Goal: Transaction & Acquisition: Purchase product/service

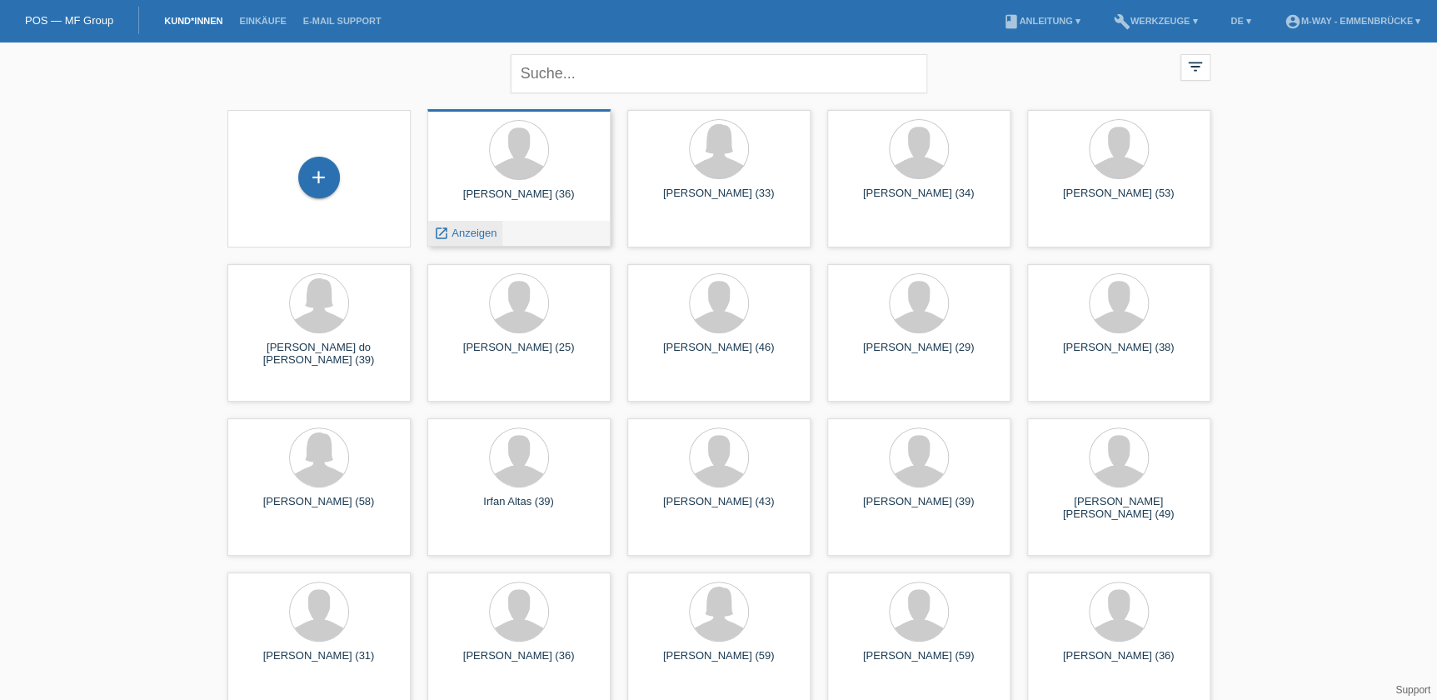
click at [475, 236] on span "Anzeigen" at bounding box center [474, 233] width 45 height 12
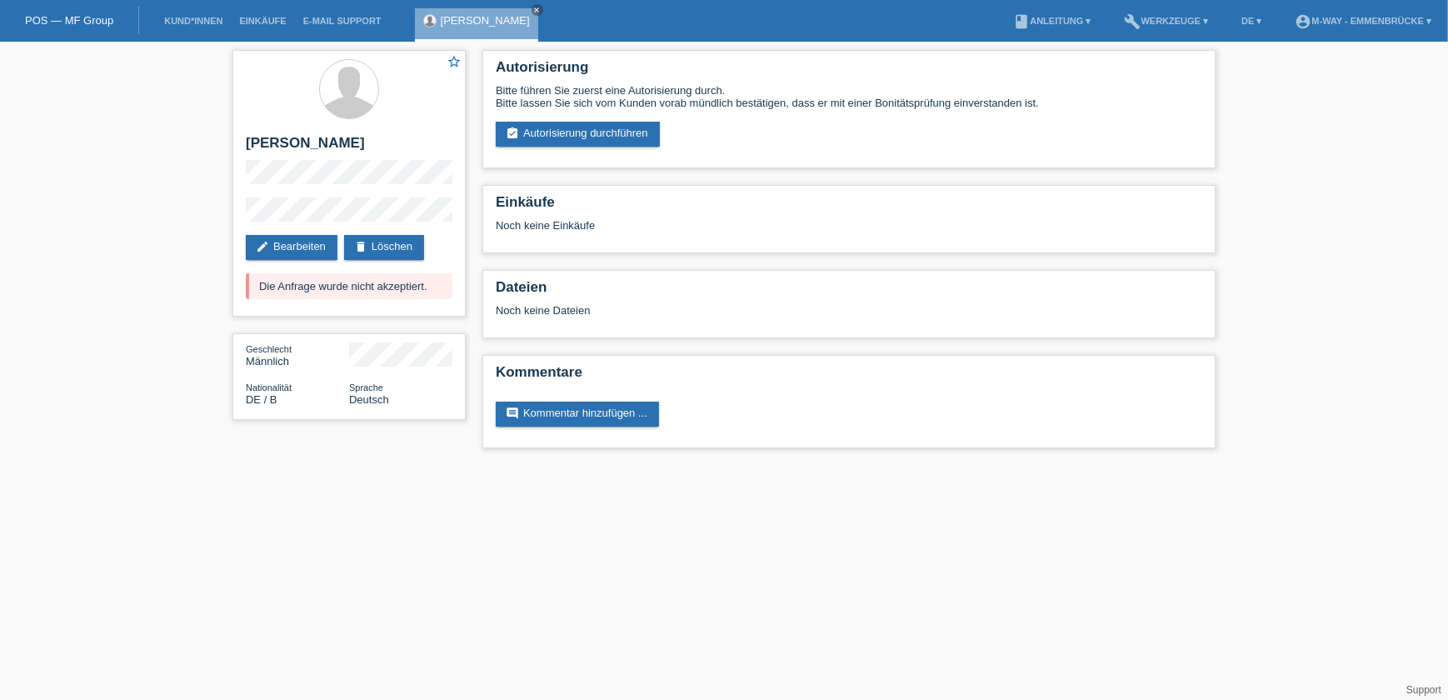
click at [192, 16] on li "Kund*innen" at bounding box center [193, 21] width 75 height 42
click at [192, 23] on link "Kund*innen" at bounding box center [193, 21] width 75 height 10
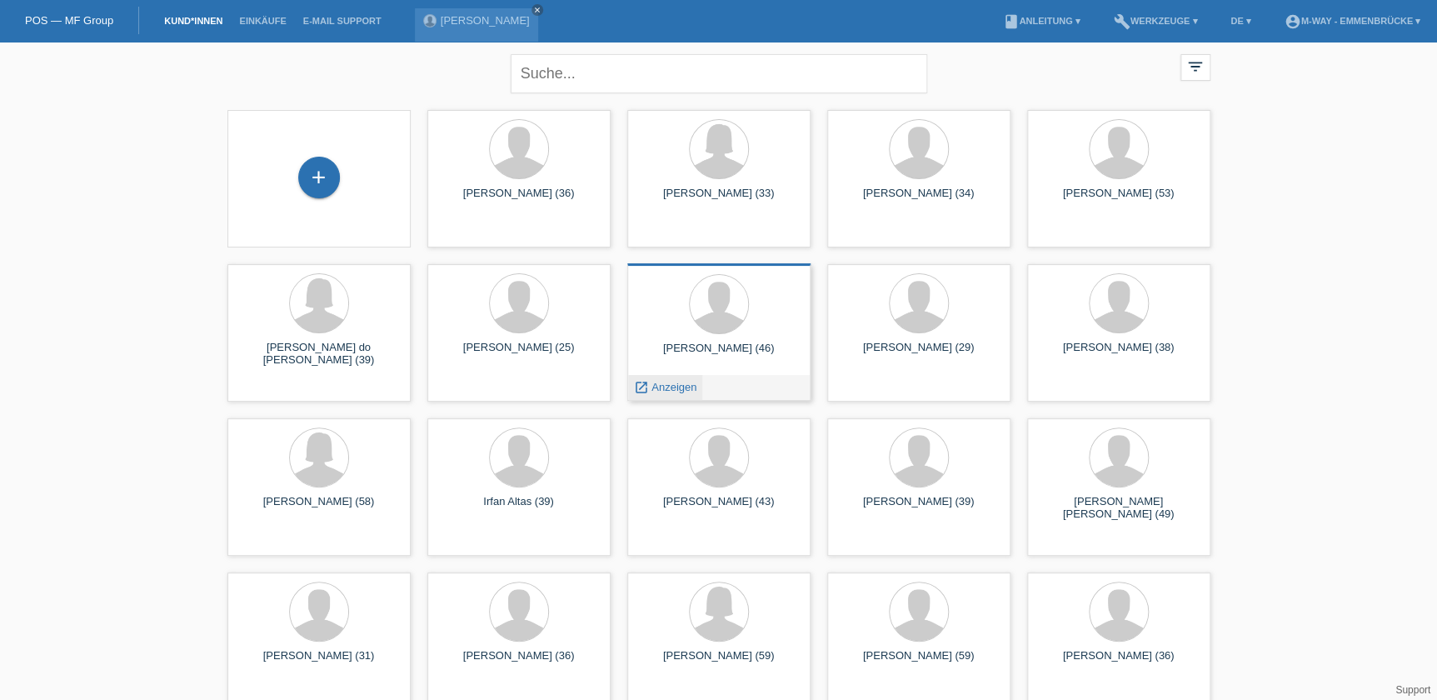
click at [667, 394] on div "launch Anzeigen" at bounding box center [665, 387] width 75 height 25
click at [671, 387] on span "Anzeigen" at bounding box center [674, 387] width 45 height 12
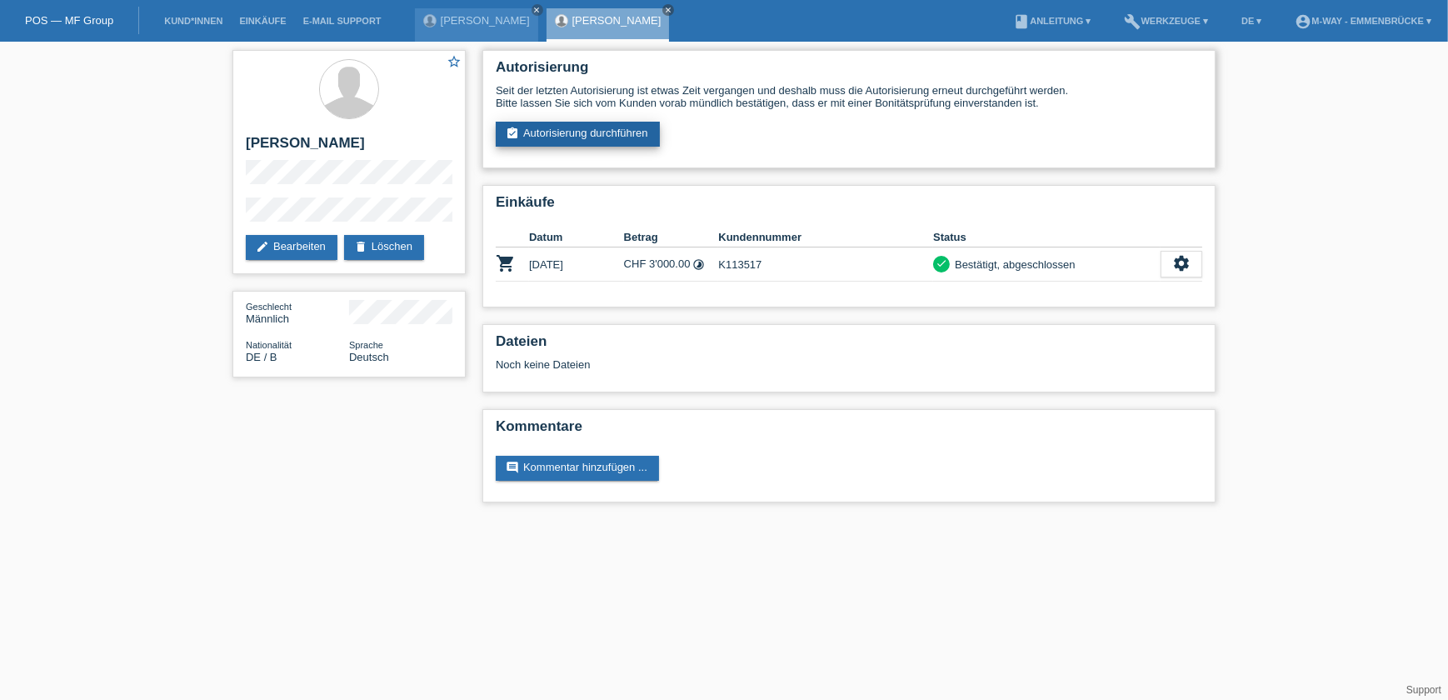
click at [583, 134] on link "assignment_turned_in Autorisierung durchführen" at bounding box center [578, 134] width 164 height 25
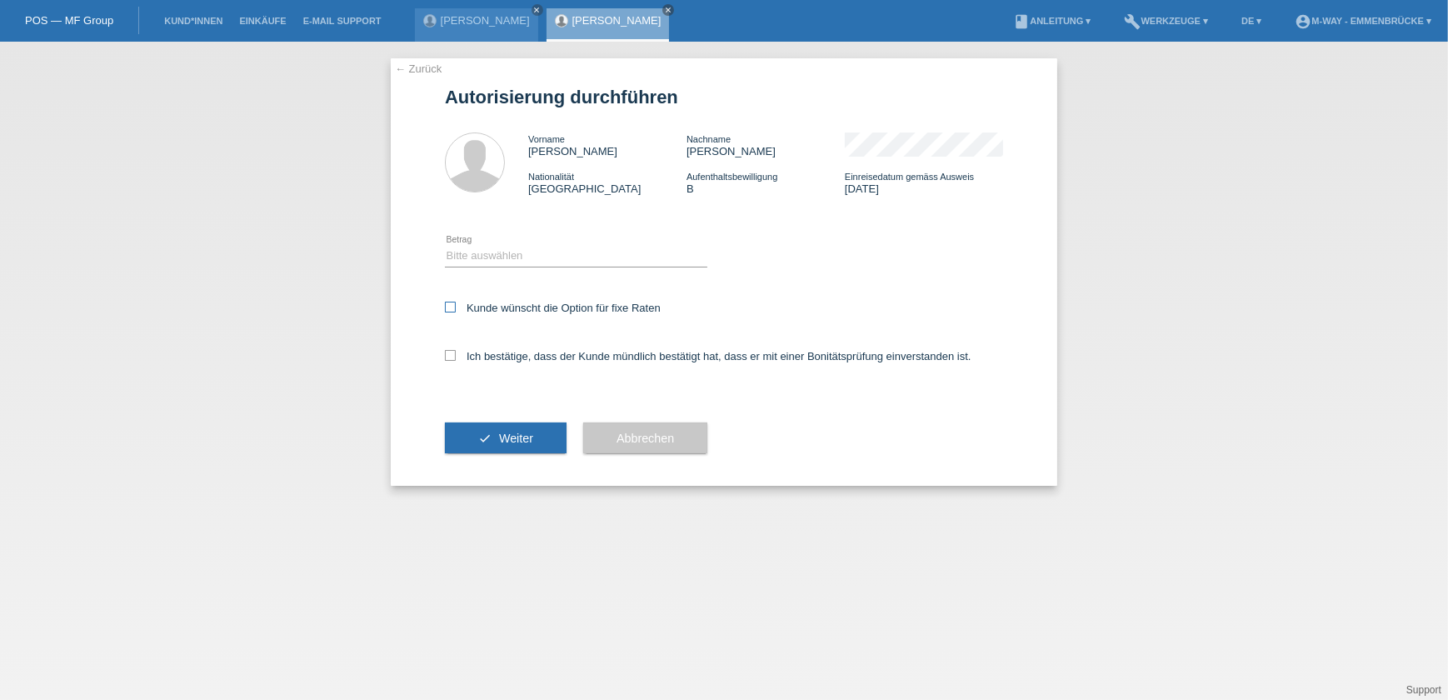
click at [445, 310] on icon at bounding box center [450, 307] width 11 height 11
click at [445, 310] on input "Kunde wünscht die Option für fixe Raten" at bounding box center [450, 307] width 11 height 11
checkbox input "true"
click at [454, 356] on icon at bounding box center [450, 355] width 11 height 11
click at [454, 356] on input "Ich bestätige, dass der Kunde mündlich bestätigt hat, dass er mit einer Bonität…" at bounding box center [450, 355] width 11 height 11
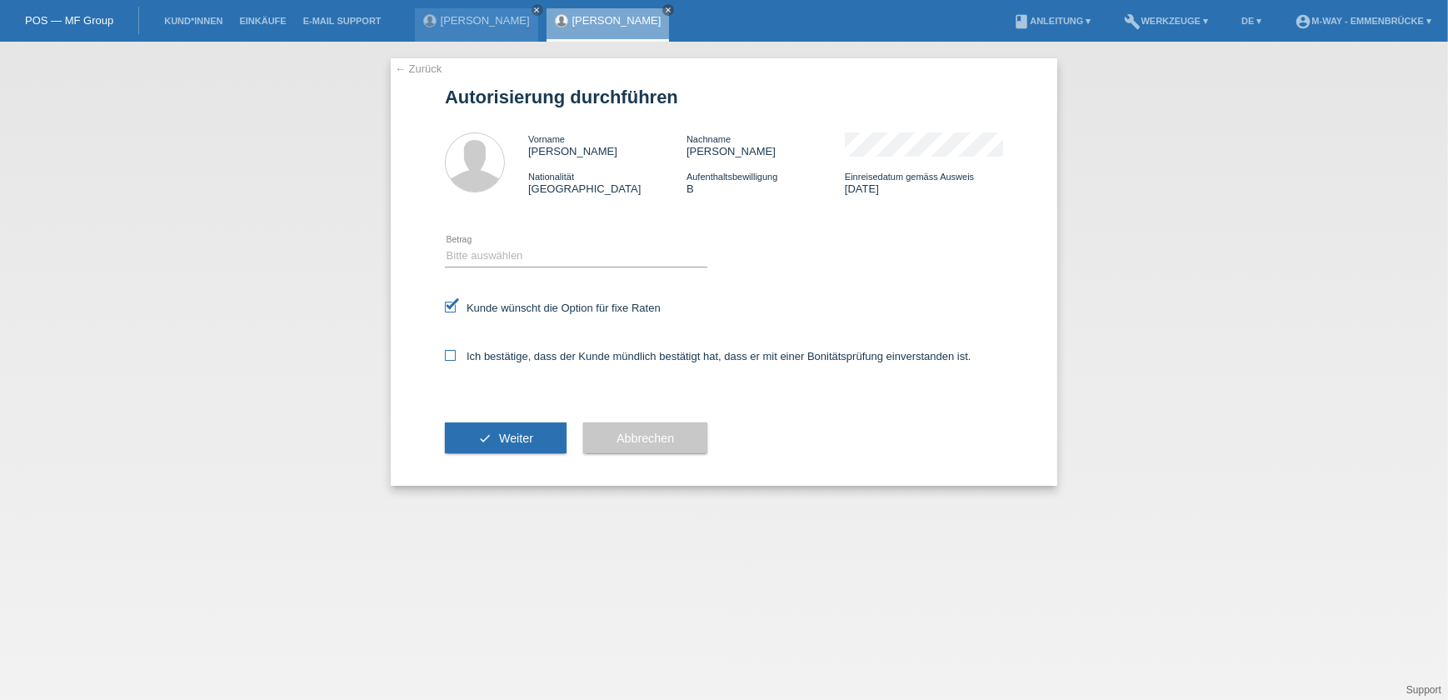
checkbox input "true"
click at [485, 249] on select "Bitte auswählen CHF 1.00 - CHF 499.00 CHF 500.00 - CHF 1'999.00 CHF 2'000.00 - …" at bounding box center [576, 256] width 262 height 20
select select "3"
click at [445, 246] on select "Bitte auswählen CHF 1.00 - CHF 499.00 CHF 500.00 - CHF 1'999.00 CHF 2'000.00 - …" at bounding box center [576, 256] width 262 height 20
click at [492, 439] on button "check Weiter" at bounding box center [506, 438] width 122 height 32
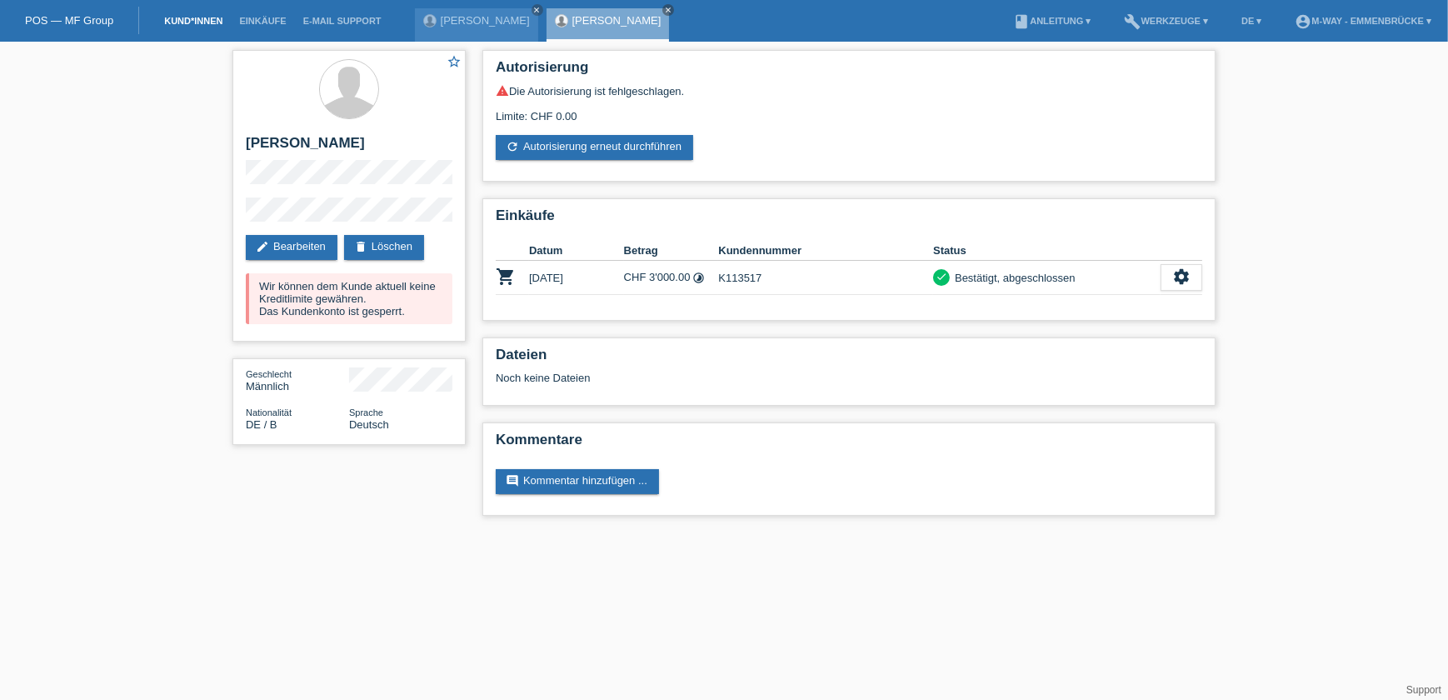
click at [202, 24] on link "Kund*innen" at bounding box center [193, 21] width 75 height 10
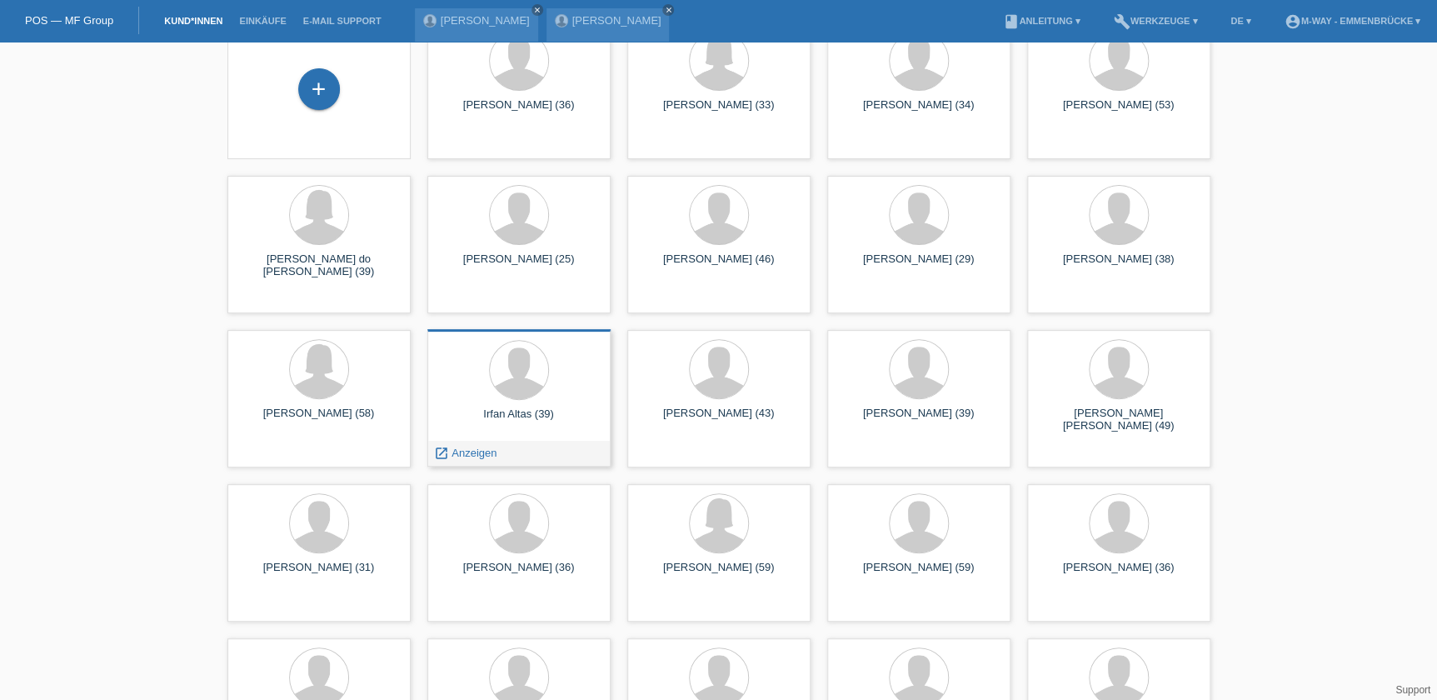
scroll to position [227, 0]
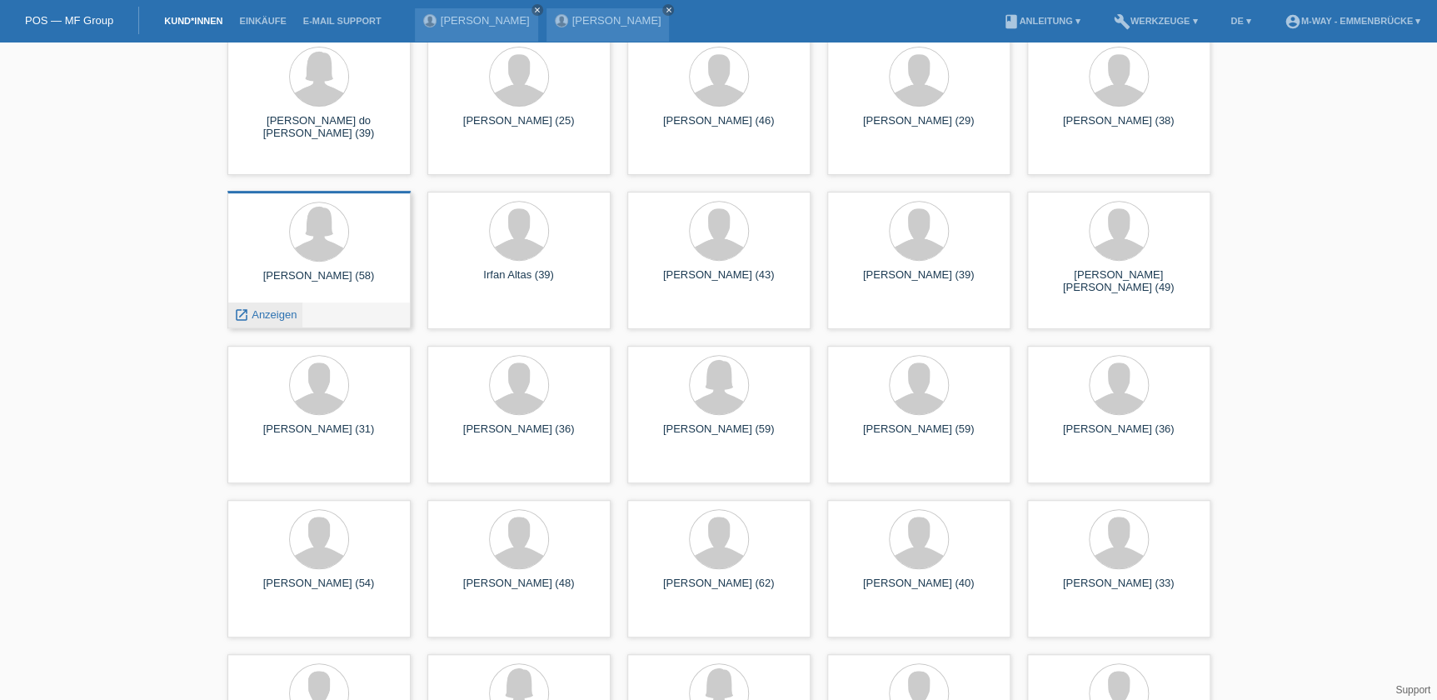
click at [270, 315] on span "Anzeigen" at bounding box center [274, 314] width 45 height 12
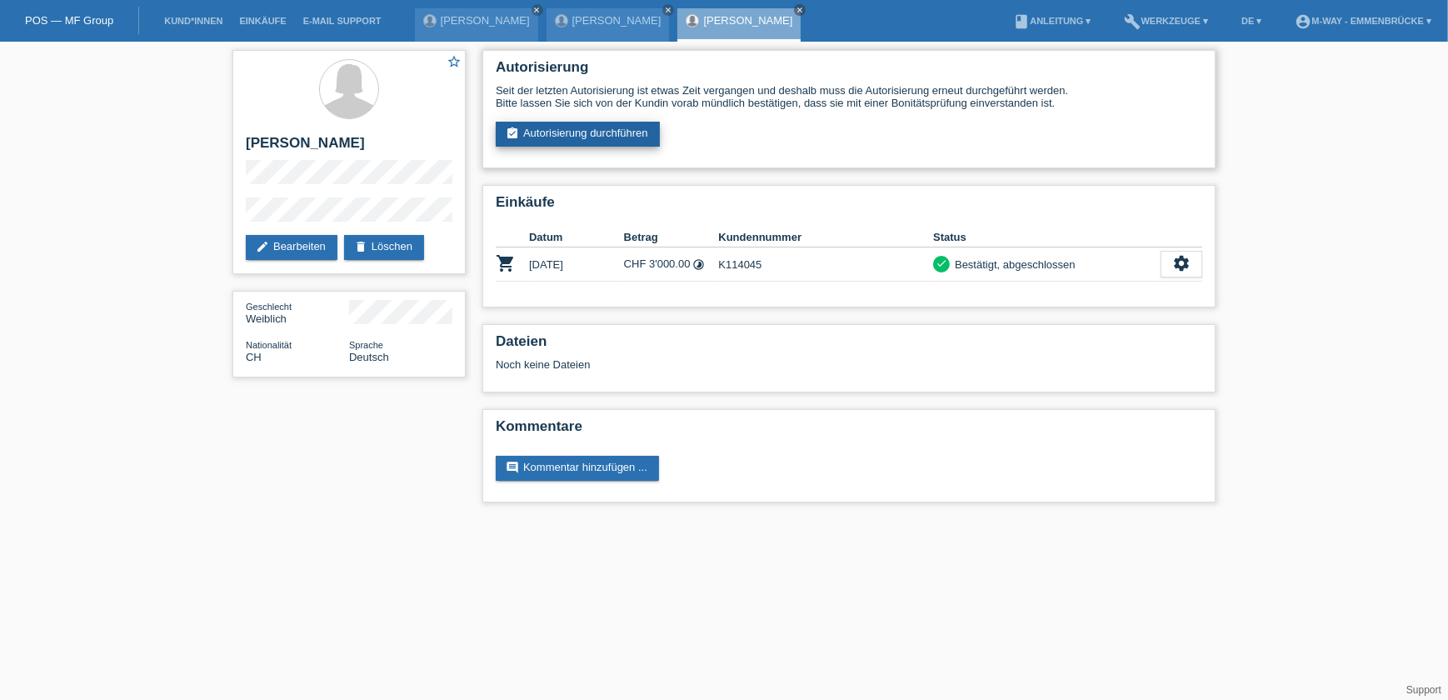
click at [565, 134] on link "assignment_turned_in Autorisierung durchführen" at bounding box center [578, 134] width 164 height 25
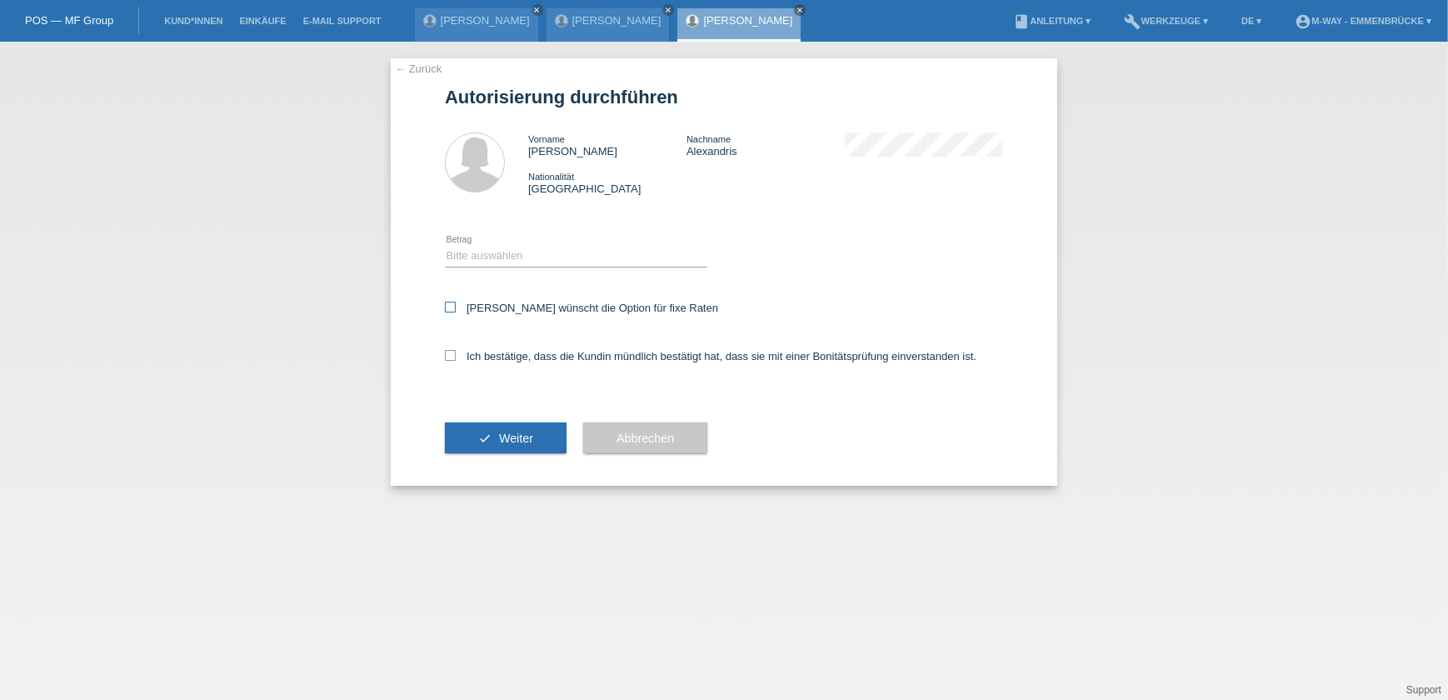
click at [452, 307] on icon at bounding box center [450, 307] width 11 height 11
click at [452, 307] on input "Kundin wünscht die Option für fixe Raten" at bounding box center [450, 307] width 11 height 11
checkbox input "true"
click at [450, 354] on icon at bounding box center [450, 355] width 11 height 11
click at [450, 354] on input "Ich bestätige, dass die Kundin mündlich bestätigt hat, dass sie mit einer Bonit…" at bounding box center [450, 355] width 11 height 11
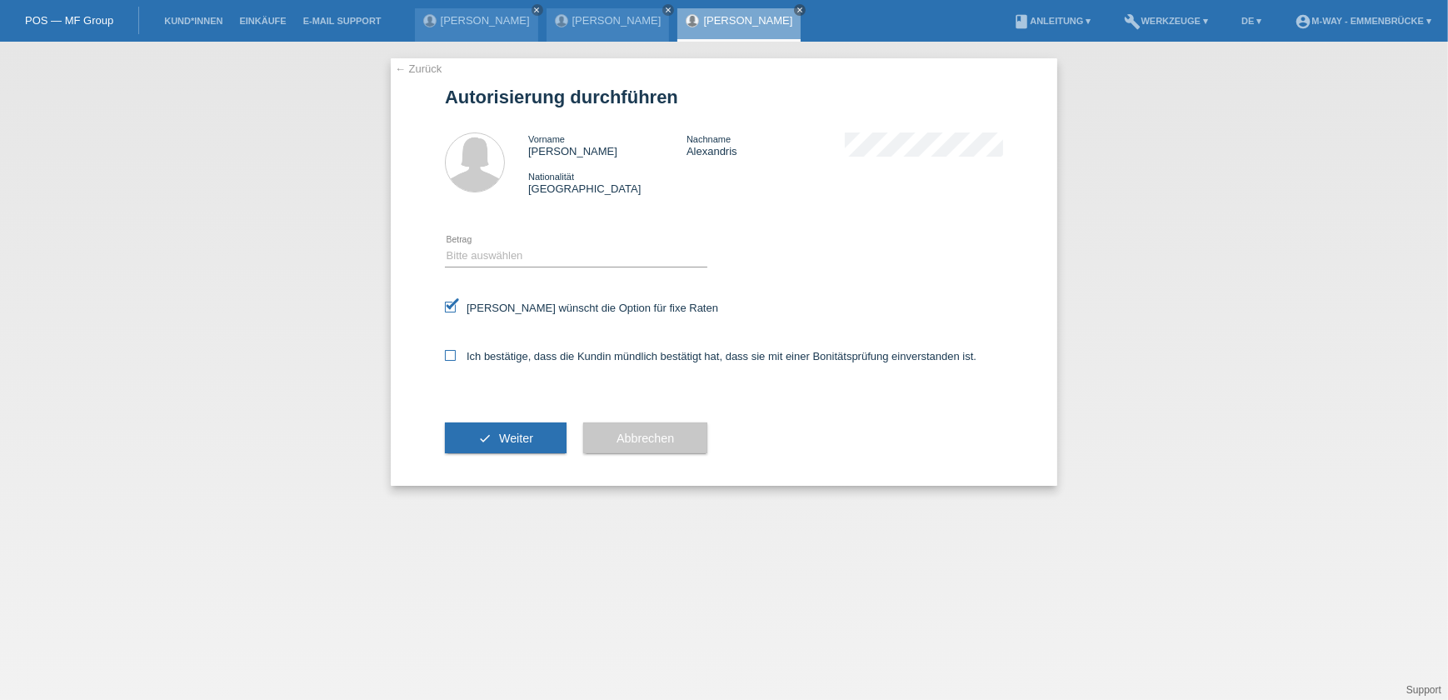
checkbox input "true"
click at [474, 252] on select "Bitte auswählen CHF 1.00 - CHF 499.00 CHF 500.00 - CHF 1'999.00 CHF 2'000.00 - …" at bounding box center [576, 256] width 262 height 20
select select "3"
click at [445, 246] on select "Bitte auswählen CHF 1.00 - CHF 499.00 CHF 500.00 - CHF 1'999.00 CHF 2'000.00 - …" at bounding box center [576, 256] width 262 height 20
click at [499, 436] on span "Weiter" at bounding box center [516, 438] width 34 height 13
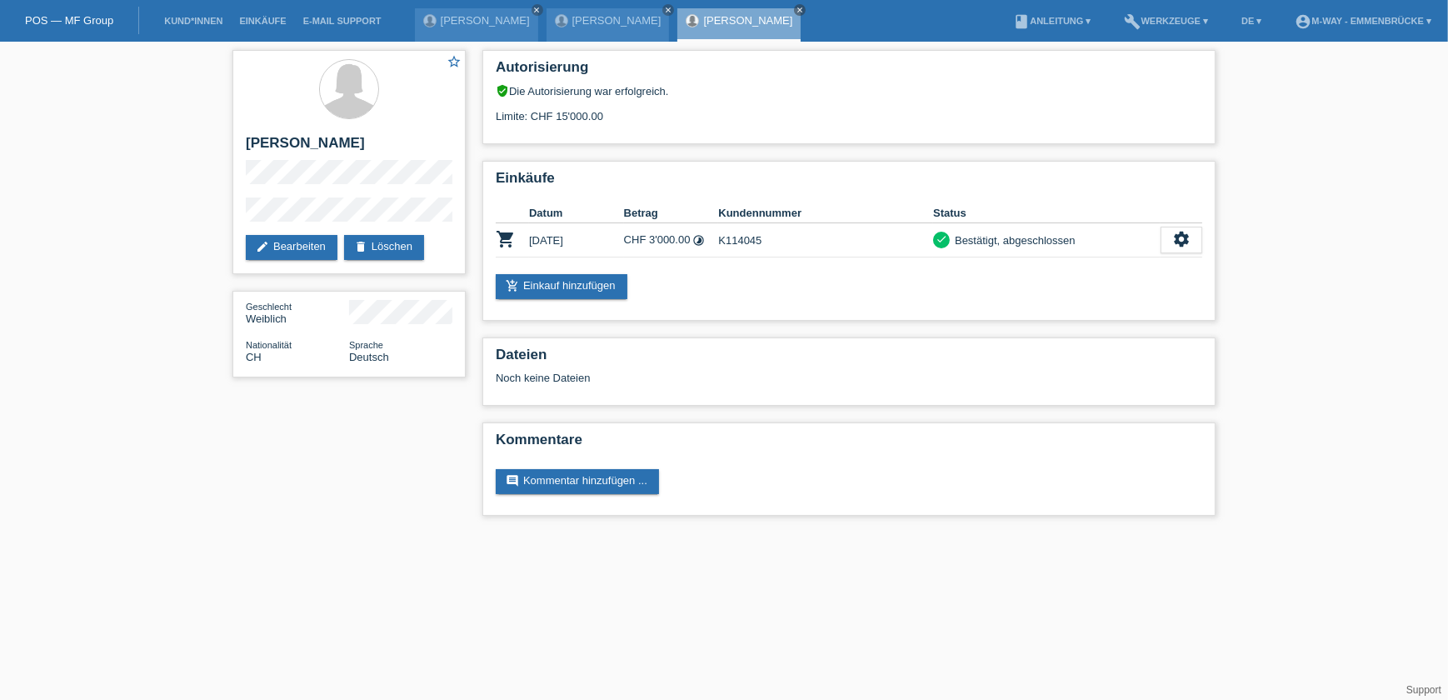
click at [393, 467] on div "star_border Claudia Alexandris edit Bearbeiten delete Löschen Geschlecht Weibli…" at bounding box center [724, 287] width 1000 height 491
click at [560, 285] on link "add_shopping_cart Einkauf hinzufügen" at bounding box center [562, 286] width 132 height 25
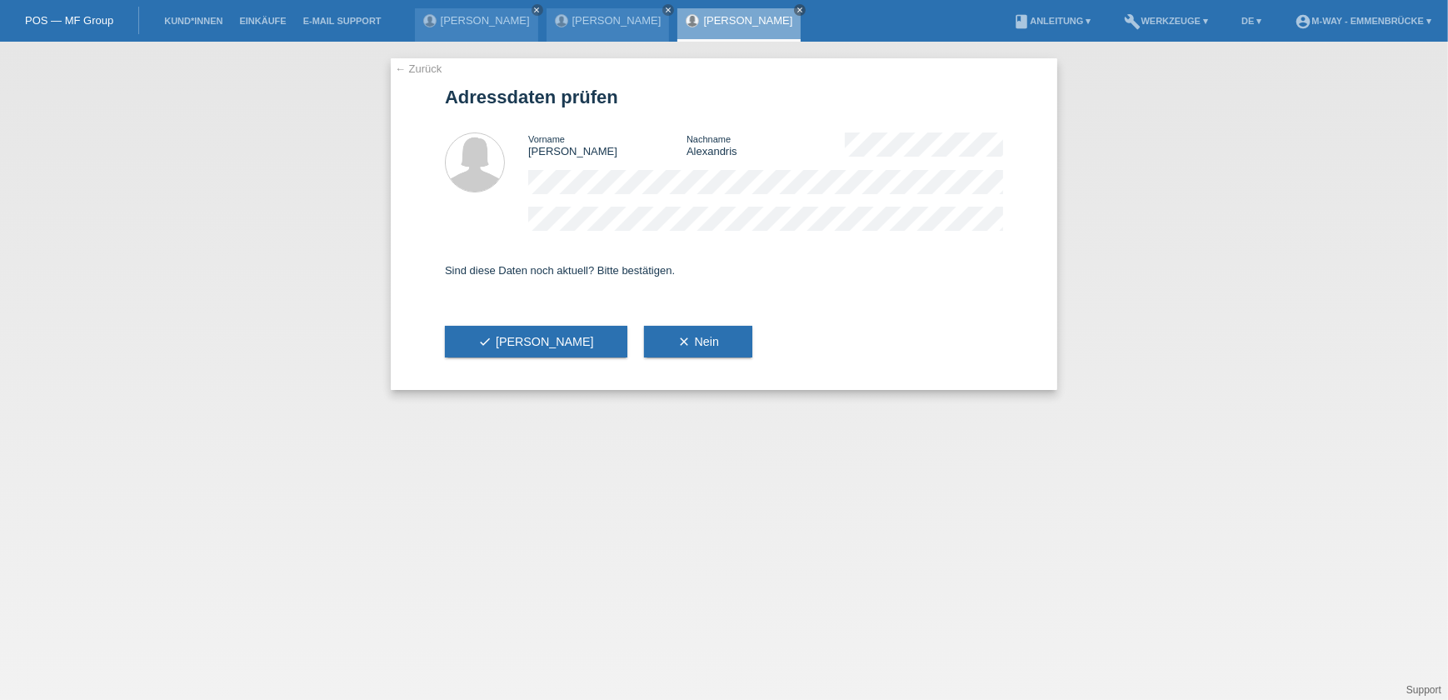
click at [546, 334] on div "check Ja clear Nein" at bounding box center [724, 341] width 558 height 97
click at [537, 340] on button "check Ja" at bounding box center [536, 342] width 182 height 32
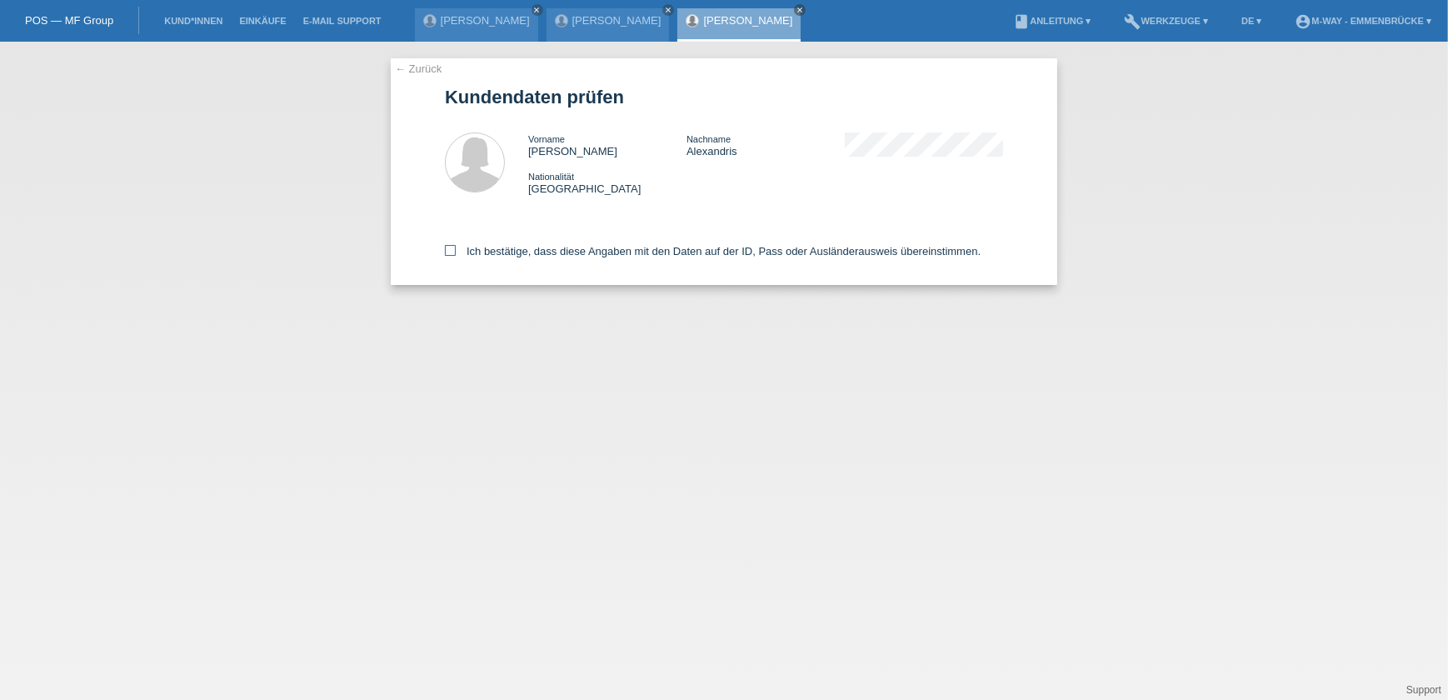
click at [456, 251] on label "Ich bestätige, dass diese Angaben mit den Daten auf der ID, Pass oder Ausländer…" at bounding box center [713, 251] width 536 height 12
click at [456, 251] on input "Ich bestätige, dass diese Angaben mit den Daten auf der ID, Pass oder Ausländer…" at bounding box center [450, 250] width 11 height 11
checkbox input "true"
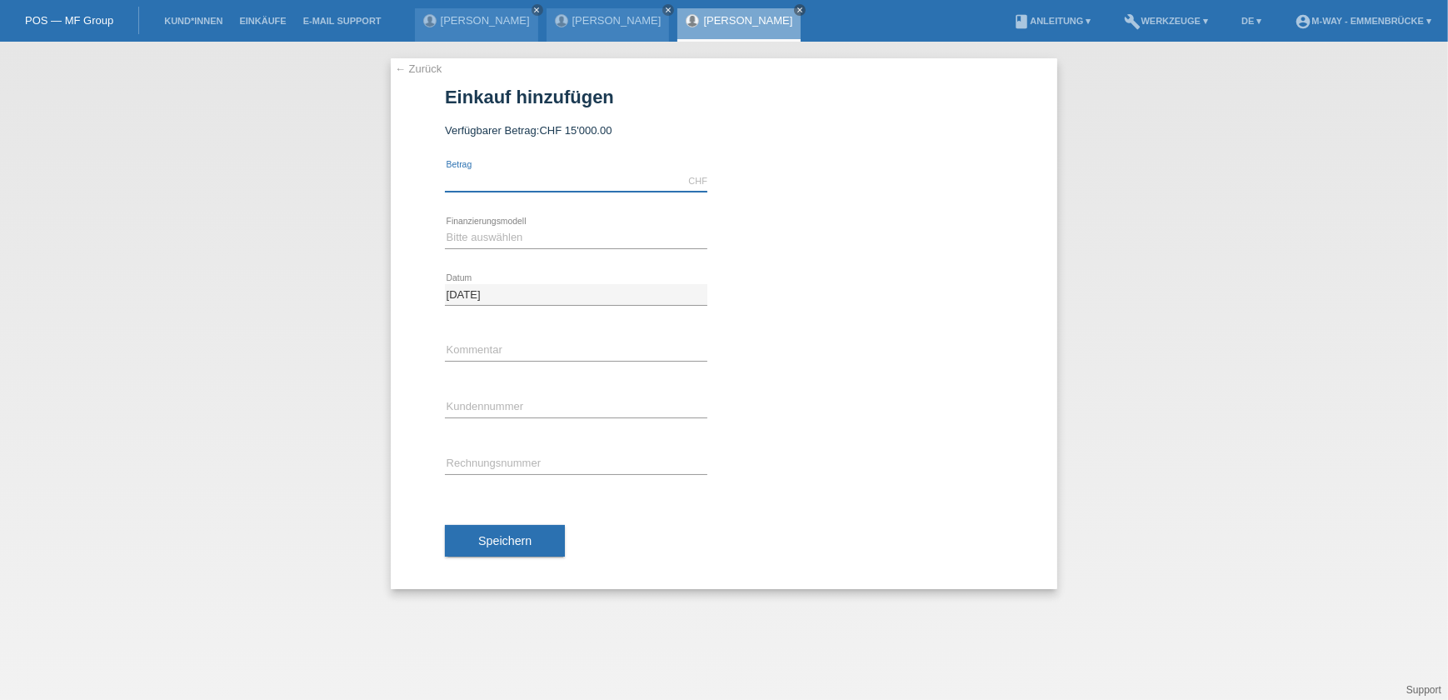
drag, startPoint x: 497, startPoint y: 179, endPoint x: 507, endPoint y: 172, distance: 12.5
click at [497, 179] on input "text" at bounding box center [576, 181] width 262 height 21
type input "4099.00"
click at [504, 237] on select "Bitte auswählen Fixe Raten Kauf auf Rechnung mit Teilzahlungsoption" at bounding box center [576, 237] width 262 height 20
select select "77"
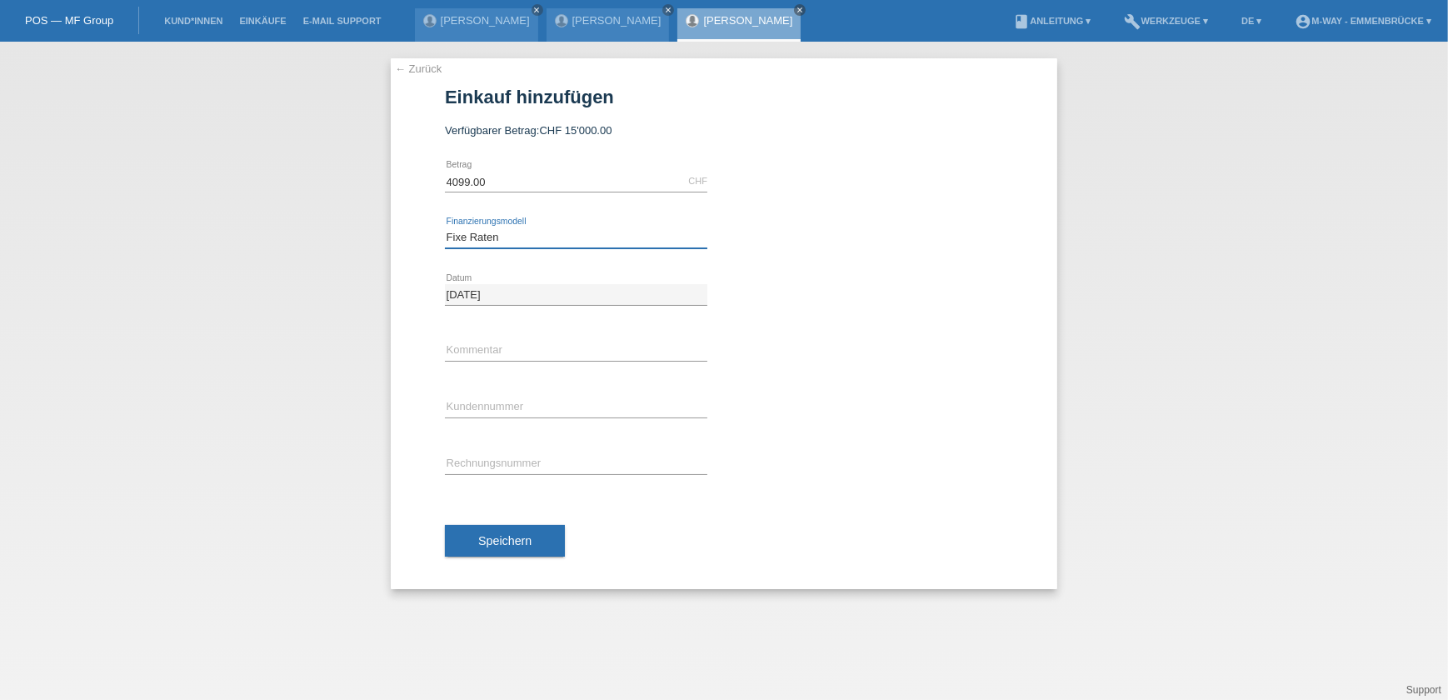
click at [445, 227] on select "Bitte auswählen Fixe Raten Kauf auf Rechnung mit Teilzahlungsoption" at bounding box center [576, 237] width 262 height 20
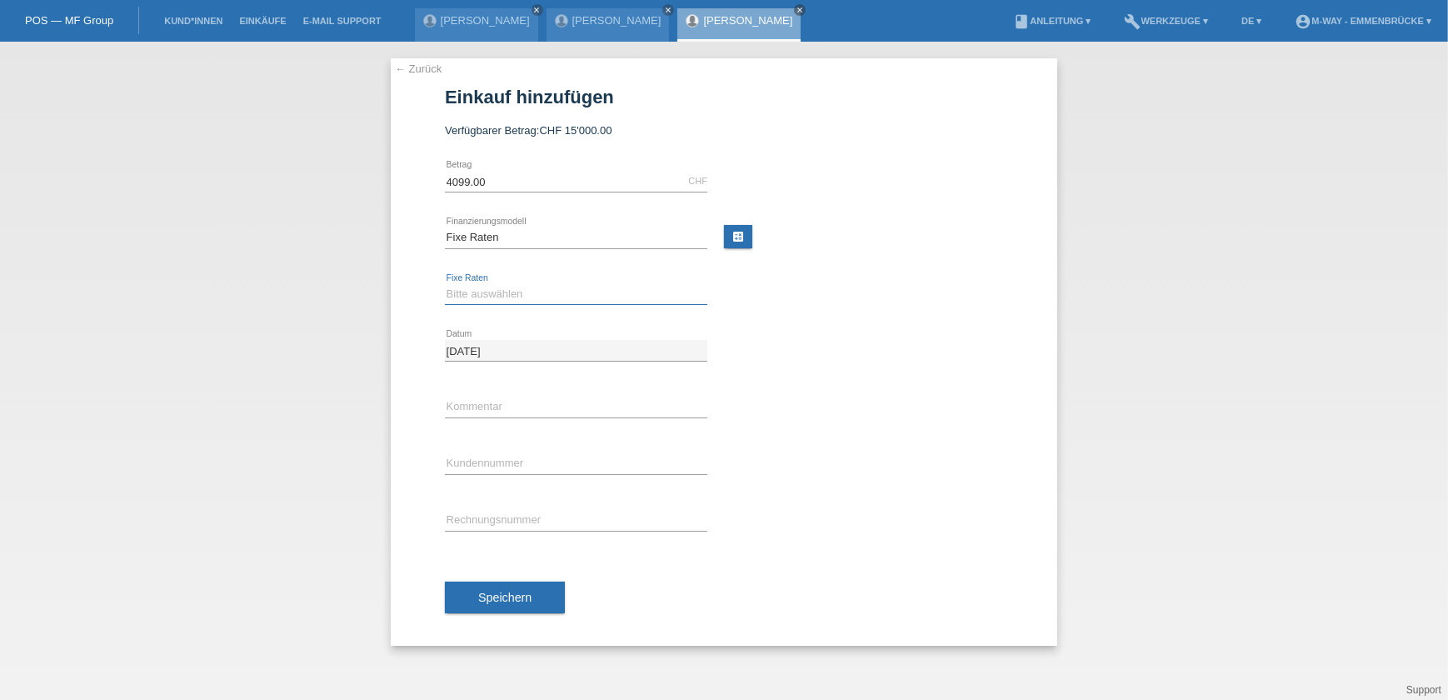
click at [515, 292] on select "Bitte auswählen 4 Raten 5 Raten 6 Raten 7 Raten 8 Raten 9 Raten 10 Raten 11 Rat…" at bounding box center [576, 294] width 262 height 20
select select "172"
click at [445, 284] on select "Bitte auswählen 4 Raten 5 Raten 6 Raten 7 Raten 8 Raten 9 Raten 10 Raten 11 Rat…" at bounding box center [576, 294] width 262 height 20
click at [492, 467] on input "text" at bounding box center [576, 463] width 262 height 21
type input "k211205"
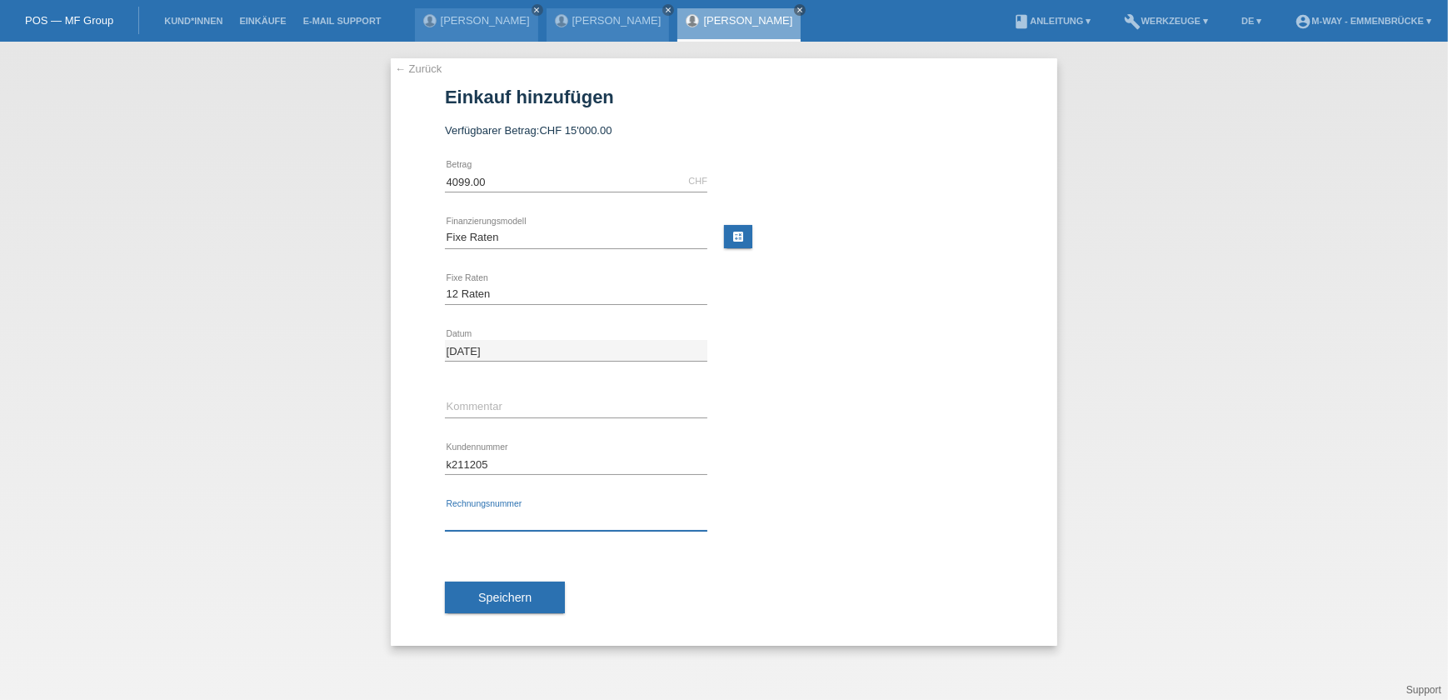
click at [517, 525] on input "text" at bounding box center [576, 520] width 262 height 21
